Goal: Task Accomplishment & Management: Use online tool/utility

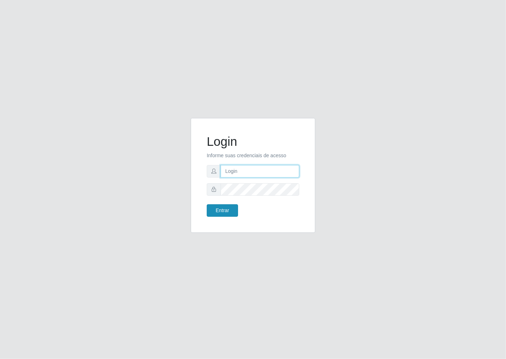
type input "janaina@iwof"
click at [228, 209] on button "Entrar" at bounding box center [222, 210] width 31 height 12
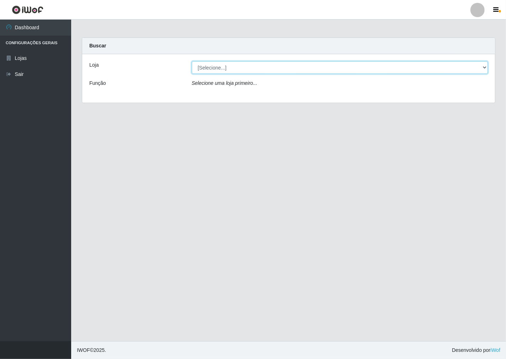
click at [483, 67] on select "[Selecione...] Minimercado Filezão" at bounding box center [340, 67] width 297 height 12
select select "204"
click at [192, 61] on select "[Selecione...] Minimercado Filezão" at bounding box center [340, 67] width 297 height 12
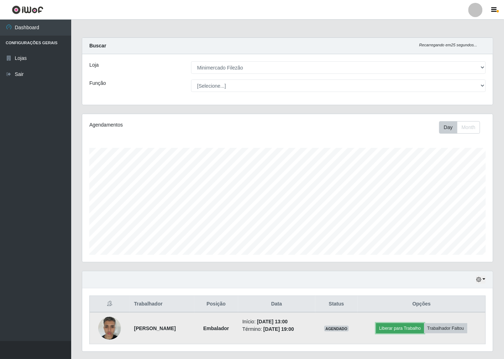
click at [412, 329] on button "Liberar para Trabalho" at bounding box center [400, 328] width 48 height 10
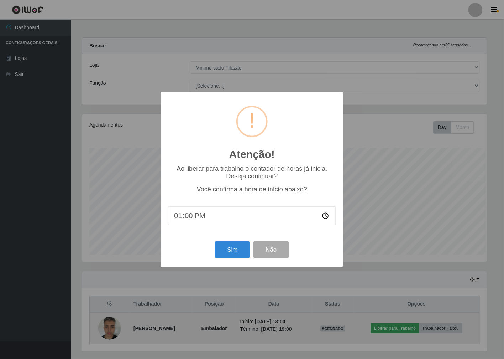
scroll to position [147, 407]
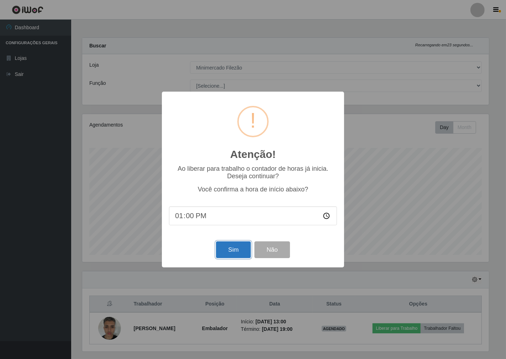
click at [235, 257] on button "Sim" at bounding box center [233, 249] width 35 height 17
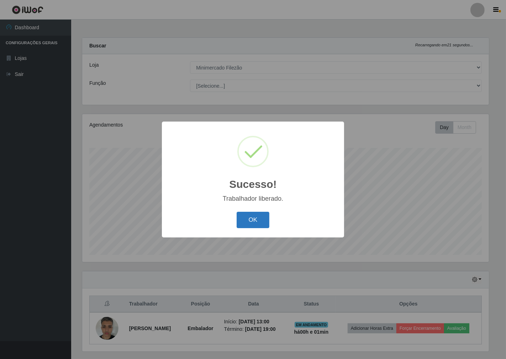
click at [250, 226] on button "OK" at bounding box center [253, 219] width 33 height 17
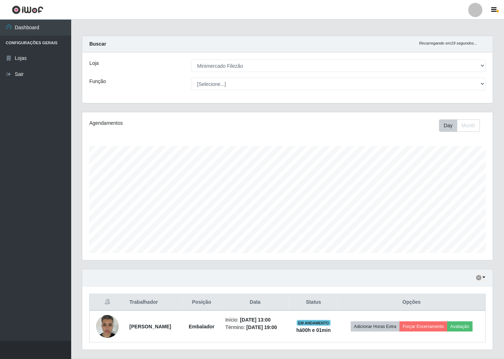
scroll to position [0, 0]
